Goal: Information Seeking & Learning: Learn about a topic

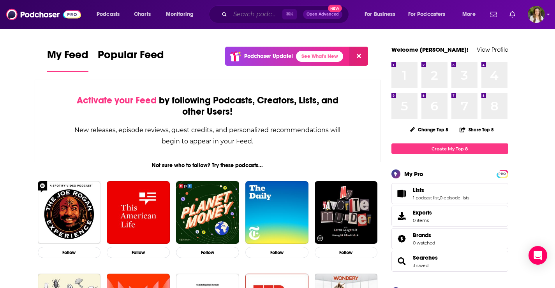
click at [236, 17] on input "Search podcasts, credits, & more..." at bounding box center [256, 14] width 52 height 12
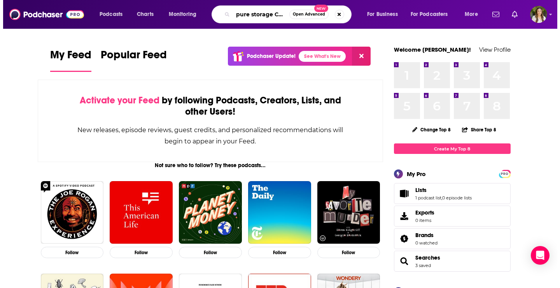
scroll to position [0, 0]
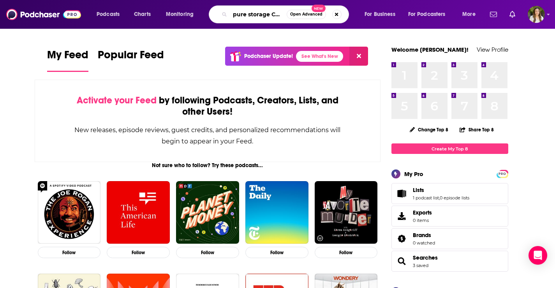
type input "pure storage CTO"
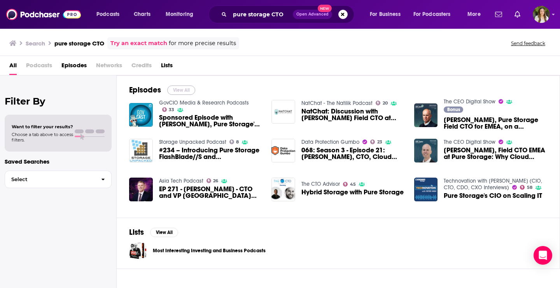
click at [189, 87] on button "View All" at bounding box center [181, 90] width 28 height 9
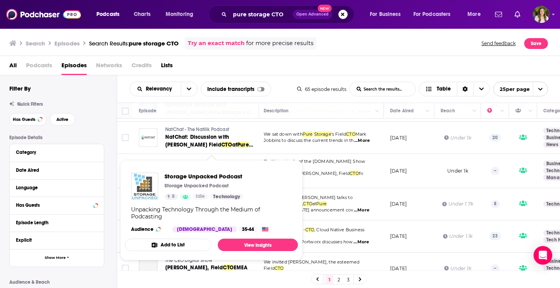
scroll to position [0, 2]
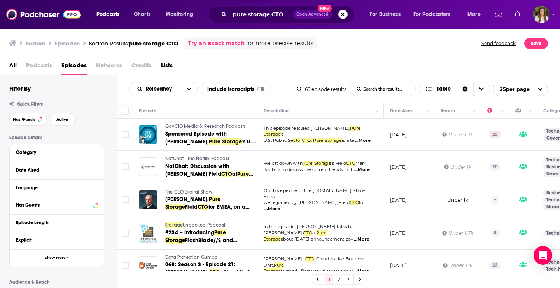
click at [291, 66] on div "All Podcasts Episodes Networks Credits Lists" at bounding box center [281, 67] width 545 height 16
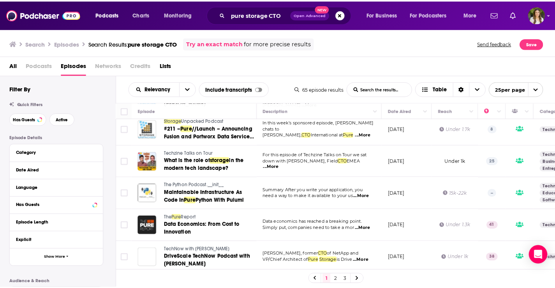
scroll to position [651, 0]
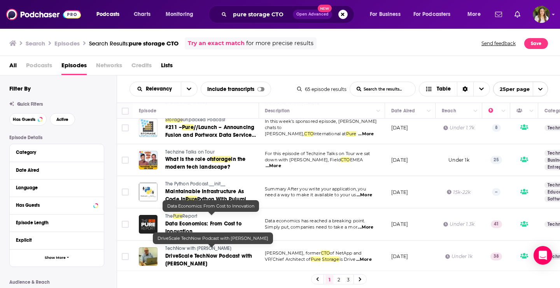
click at [213, 221] on span "Data Economics: From Cost to Innovation" at bounding box center [203, 228] width 76 height 14
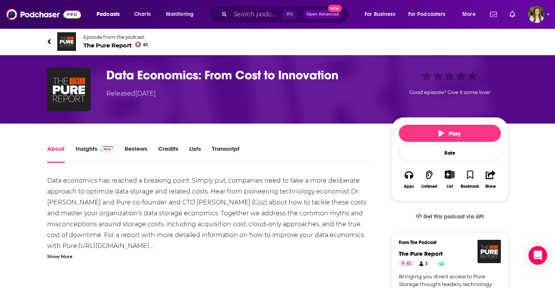
click at [91, 42] on span "The Pure Report 41" at bounding box center [115, 45] width 65 height 7
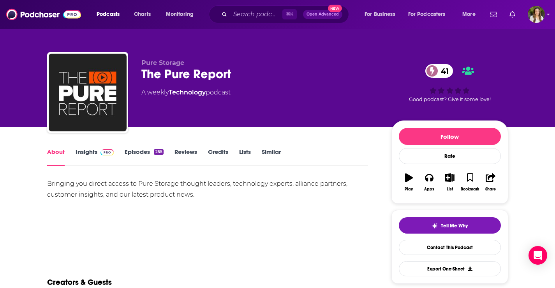
click at [144, 150] on link "Episodes 255" at bounding box center [144, 157] width 39 height 18
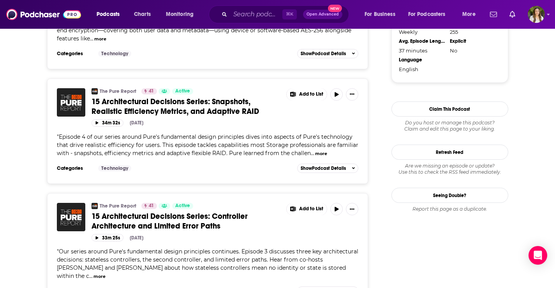
scroll to position [811, 0]
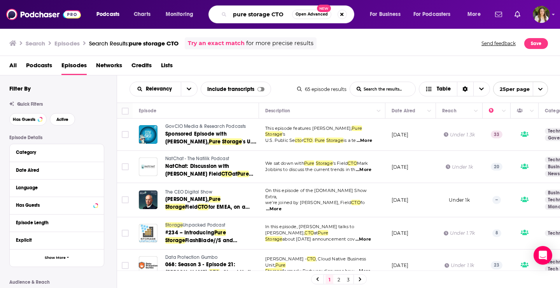
drag, startPoint x: 236, startPoint y: 16, endPoint x: 268, endPoint y: 16, distance: 32.7
click at [268, 16] on input "pure storage CTO" at bounding box center [261, 14] width 62 height 12
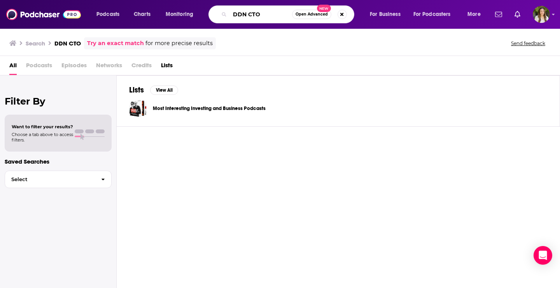
click at [267, 16] on input "DDN CTO" at bounding box center [261, 14] width 62 height 12
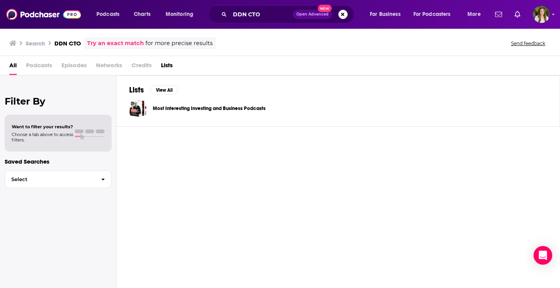
click at [35, 45] on h3 "Search" at bounding box center [35, 43] width 19 height 7
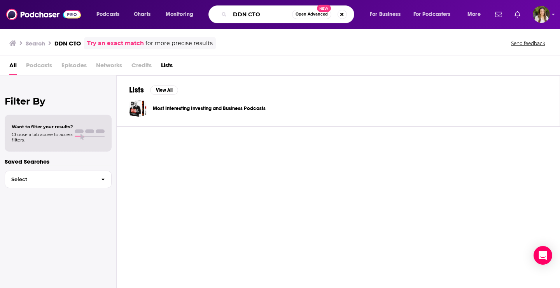
click at [238, 16] on input "DDN CTO" at bounding box center [261, 14] width 62 height 12
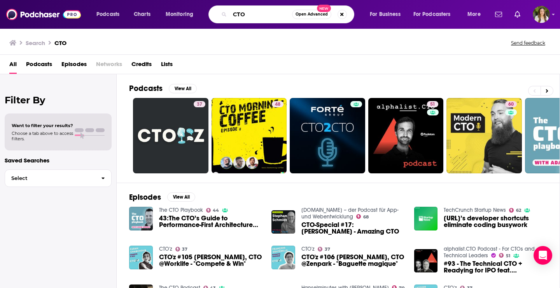
click at [233, 14] on input "CTO" at bounding box center [261, 14] width 62 height 12
type input "HPE CTO"
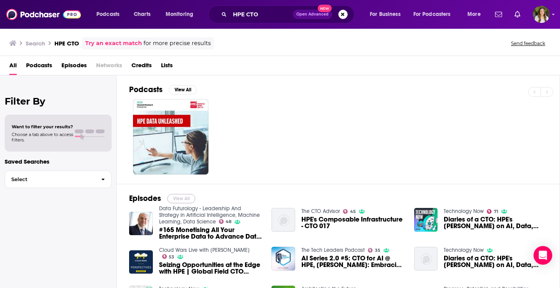
click at [183, 198] on button "View All" at bounding box center [181, 198] width 28 height 9
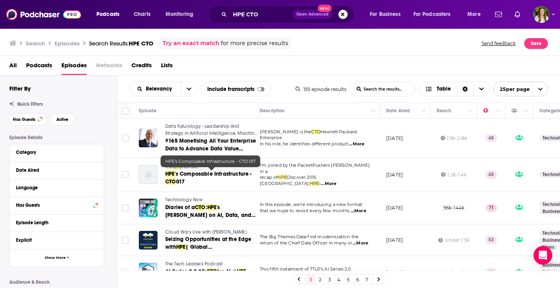
scroll to position [5, 0]
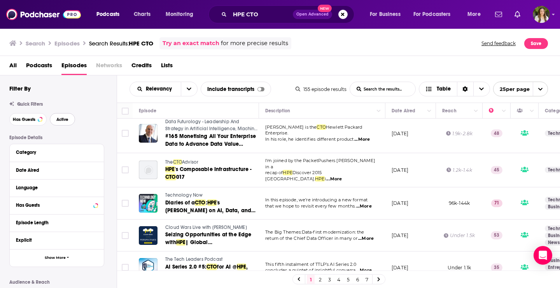
click at [58, 121] on span "Active" at bounding box center [62, 120] width 12 height 4
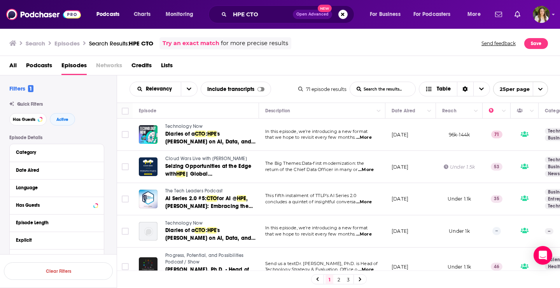
click at [302, 67] on div "All Podcasts Episodes Networks Credits Lists" at bounding box center [281, 67] width 545 height 16
click at [288, 67] on div "All Podcasts Episodes Networks Credits Lists" at bounding box center [281, 67] width 545 height 16
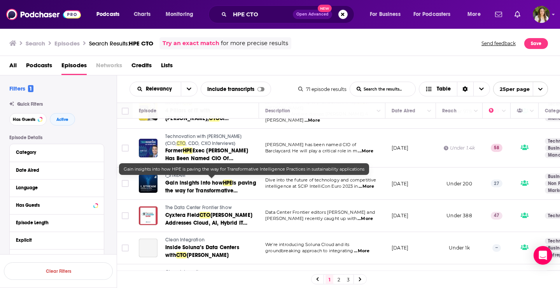
scroll to position [441, 0]
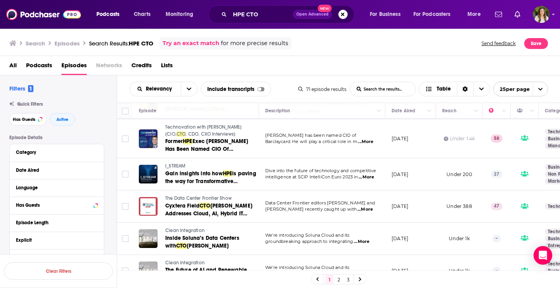
click at [285, 70] on div "All Podcasts Episodes Networks Credits Lists" at bounding box center [281, 67] width 545 height 16
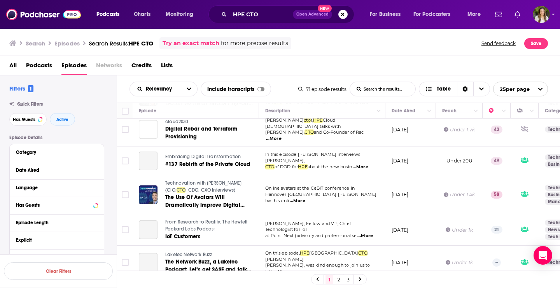
scroll to position [686, 0]
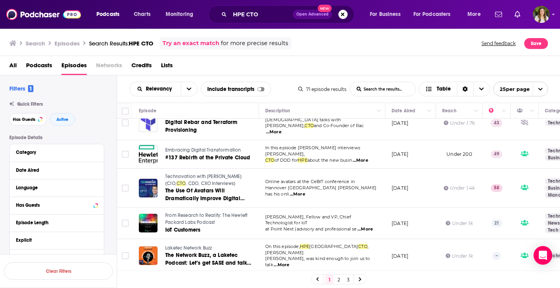
click at [336, 281] on link "2" at bounding box center [339, 279] width 8 height 9
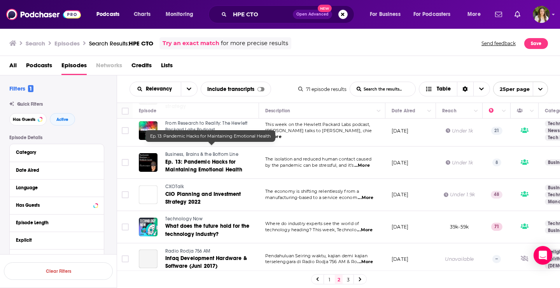
scroll to position [195, 0]
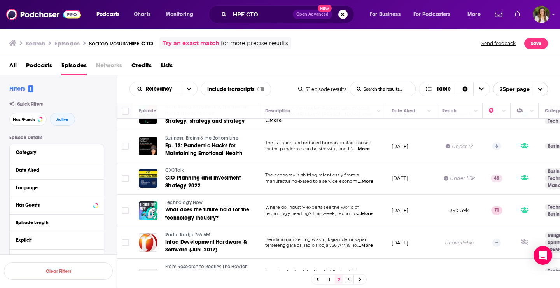
click at [336, 58] on div "All Podcasts Episodes Networks Credits Lists" at bounding box center [280, 65] width 561 height 19
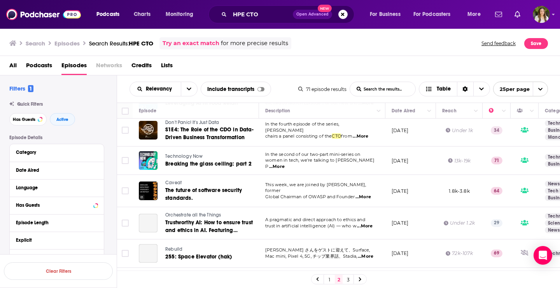
scroll to position [480, 0]
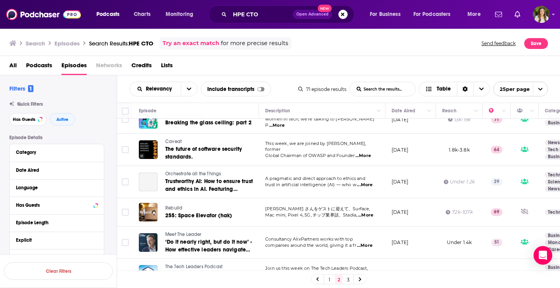
click at [348, 278] on link "3" at bounding box center [348, 279] width 8 height 9
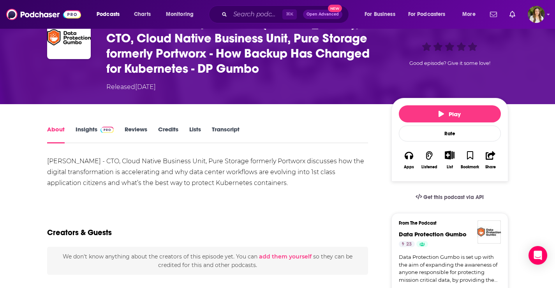
scroll to position [30, 0]
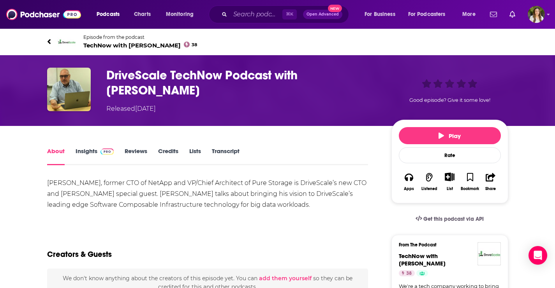
click at [175, 75] on h1 "DriveScale TechNow Podcast with BrianPawlowski" at bounding box center [242, 83] width 272 height 30
click at [84, 152] on link "Insights" at bounding box center [94, 156] width 39 height 18
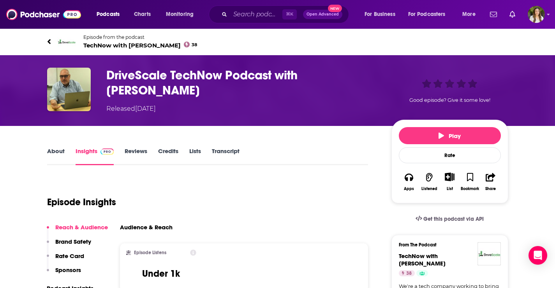
click at [116, 44] on span "TechNow with Tom Lyon 38" at bounding box center [140, 45] width 114 height 7
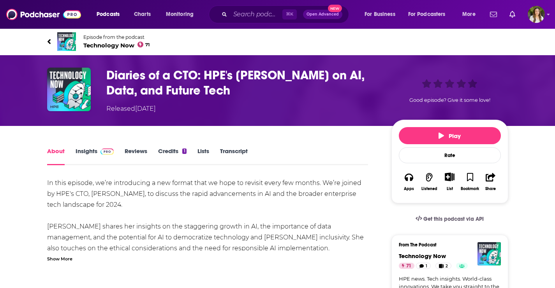
click at [100, 42] on span "Technology Now 71" at bounding box center [116, 45] width 67 height 7
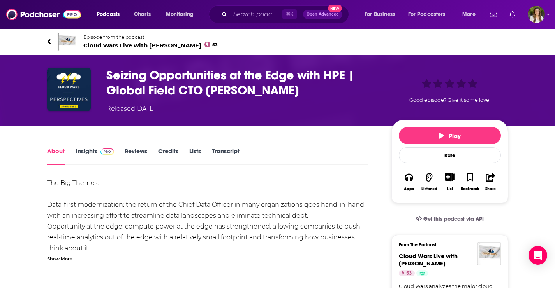
click at [127, 44] on span "Cloud Wars Live with Bob Evans 53" at bounding box center [150, 45] width 135 height 7
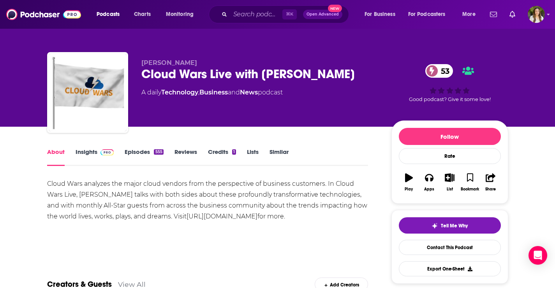
click at [135, 151] on link "Episodes 555" at bounding box center [144, 157] width 39 height 18
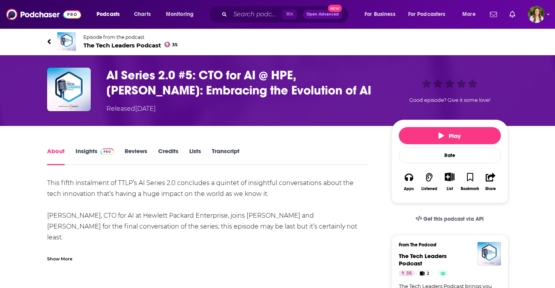
click at [88, 46] on span "The Tech Leaders Podcast 35" at bounding box center [130, 45] width 95 height 7
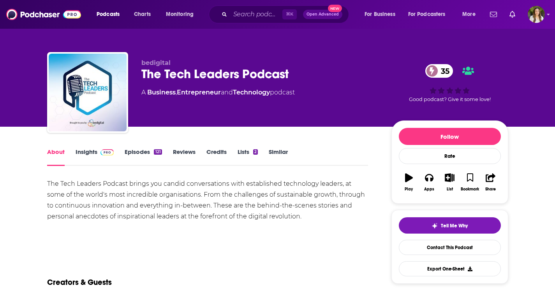
click at [140, 152] on link "Episodes 121" at bounding box center [143, 157] width 37 height 18
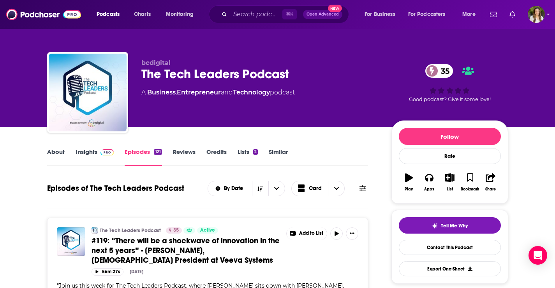
click at [193, 72] on div "The Tech Leaders Podcast 35" at bounding box center [259, 74] width 237 height 15
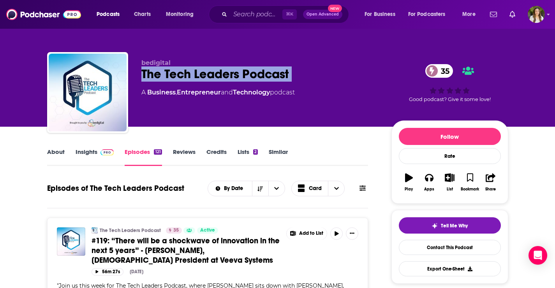
click at [193, 72] on div "The Tech Leaders Podcast 35" at bounding box center [259, 74] width 237 height 15
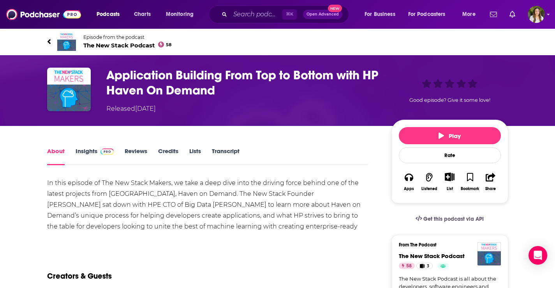
click at [114, 46] on span "The New Stack Podcast 58" at bounding box center [127, 45] width 88 height 7
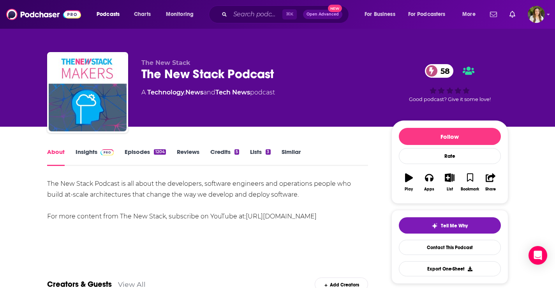
click at [138, 151] on link "Episodes 1204" at bounding box center [145, 157] width 41 height 18
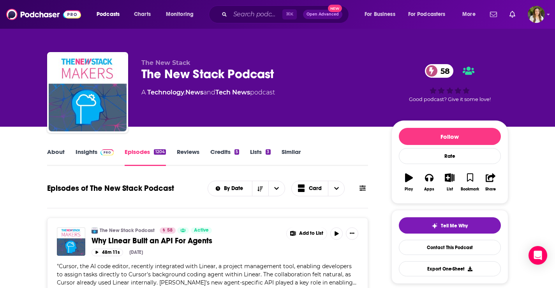
click at [84, 156] on link "Insights" at bounding box center [94, 157] width 39 height 18
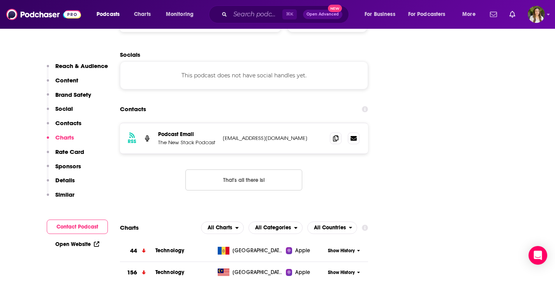
scroll to position [891, 0]
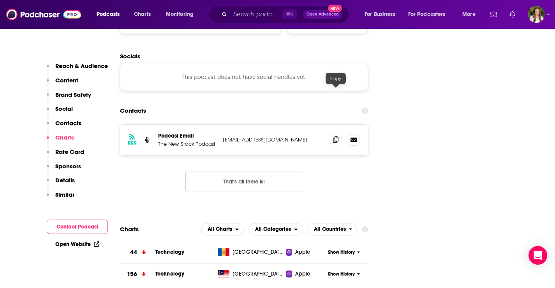
click at [332, 134] on span at bounding box center [336, 140] width 12 height 12
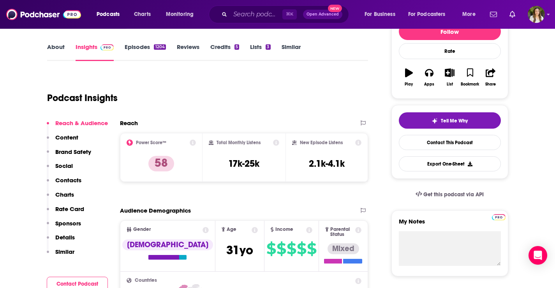
scroll to position [0, 0]
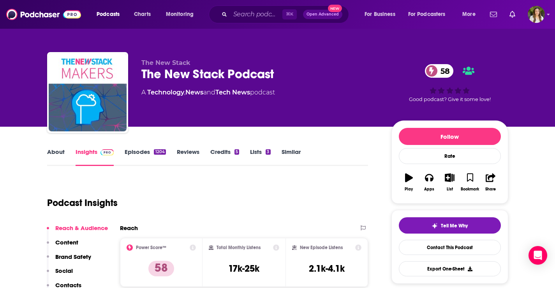
click at [138, 156] on link "Episodes 1204" at bounding box center [145, 157] width 41 height 18
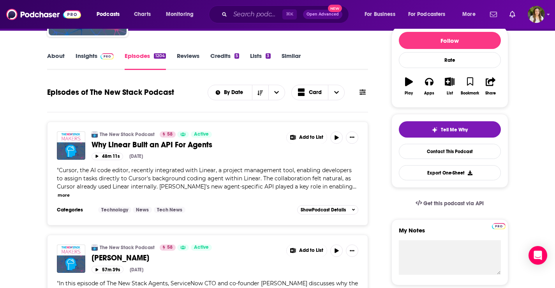
scroll to position [100, 0]
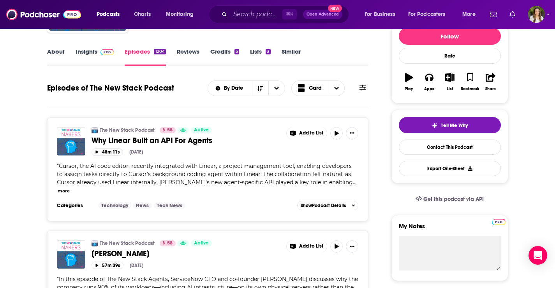
click at [180, 170] on div "" Cursor, the AI code editor, recently integrated with Linear, a project manage…" at bounding box center [208, 178] width 302 height 33
click at [104, 150] on button "48m 11s" at bounding box center [107, 152] width 32 height 7
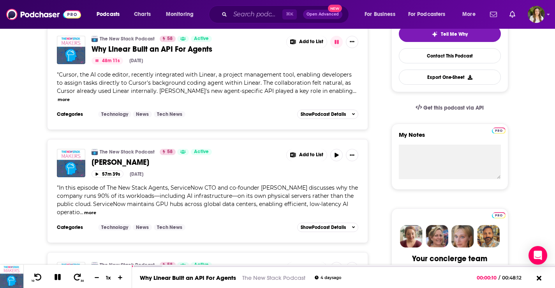
scroll to position [193, 0]
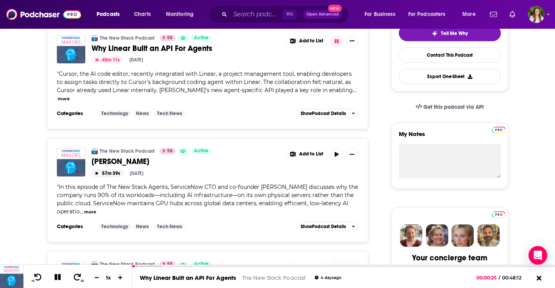
click at [108, 170] on button "57m 39s" at bounding box center [107, 173] width 32 height 7
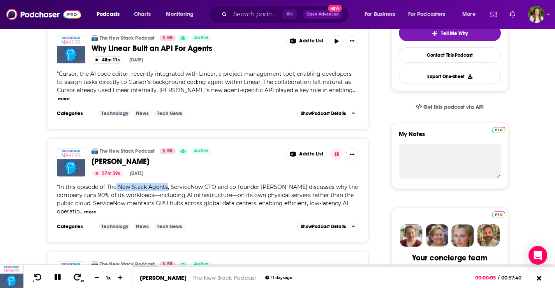
drag, startPoint x: 115, startPoint y: 181, endPoint x: 167, endPoint y: 184, distance: 51.8
click at [167, 184] on div "" In this episode of The New Stack Agents, ServiceNow CTO and co-founder [PERSO…" at bounding box center [208, 199] width 302 height 33
copy span "New Stack Agents"
click at [60, 280] on icon at bounding box center [57, 277] width 6 height 6
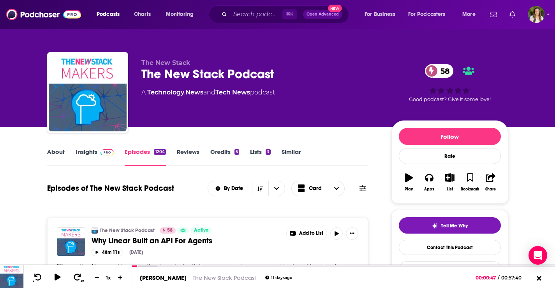
copy span "New Stack Agents"
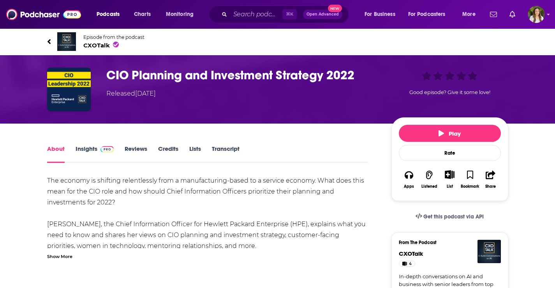
click at [93, 45] on span "CXOTalk" at bounding box center [113, 45] width 61 height 7
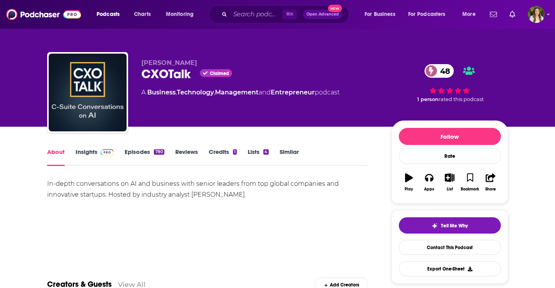
click at [140, 151] on link "Episodes 780" at bounding box center [144, 157] width 39 height 18
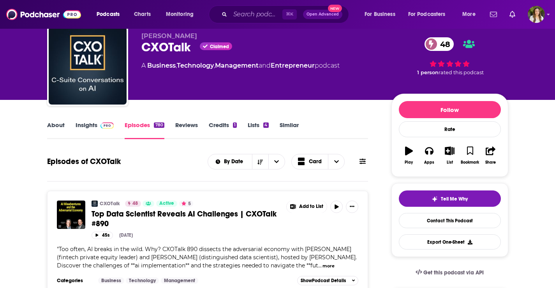
scroll to position [20, 0]
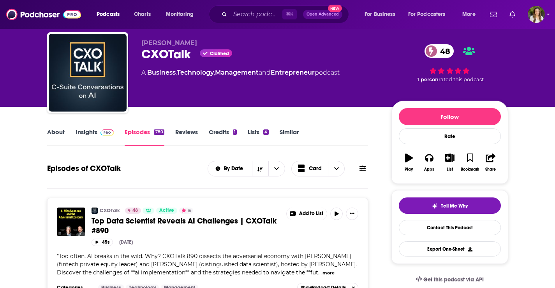
click at [95, 137] on link "Insights" at bounding box center [94, 137] width 39 height 18
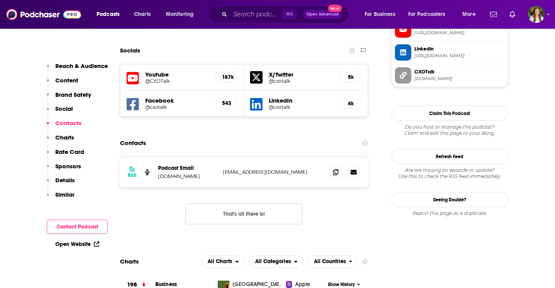
scroll to position [745, 0]
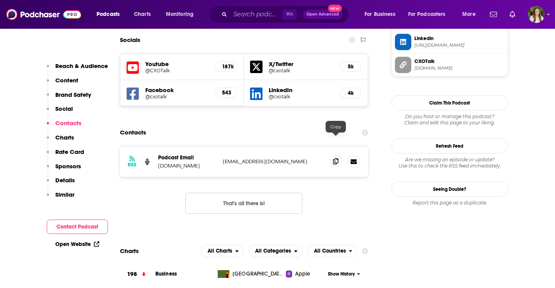
click at [335, 158] on icon at bounding box center [335, 161] width 5 height 6
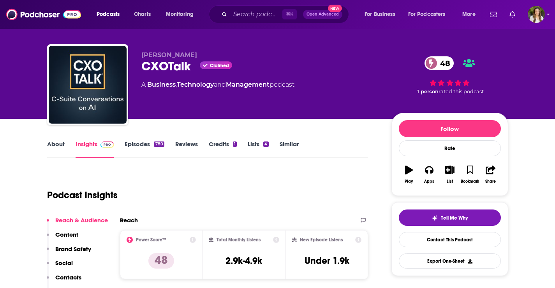
scroll to position [0, 0]
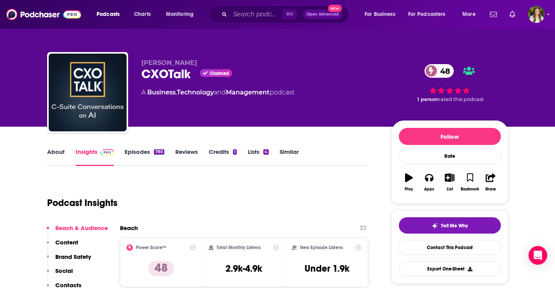
click at [142, 153] on link "Episodes 780" at bounding box center [144, 157] width 39 height 18
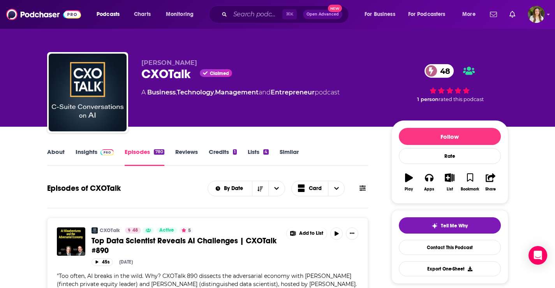
click at [165, 75] on div "CXOTalk Claimed 48" at bounding box center [259, 74] width 237 height 15
copy div "CXOTalk"
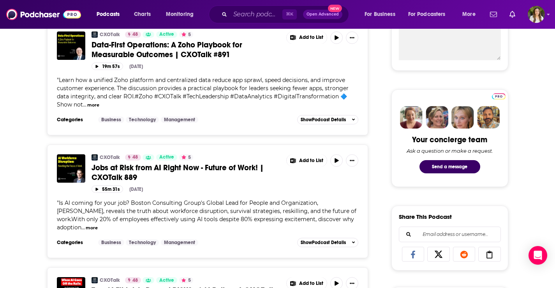
scroll to position [5, 0]
